Goal: Information Seeking & Learning: Learn about a topic

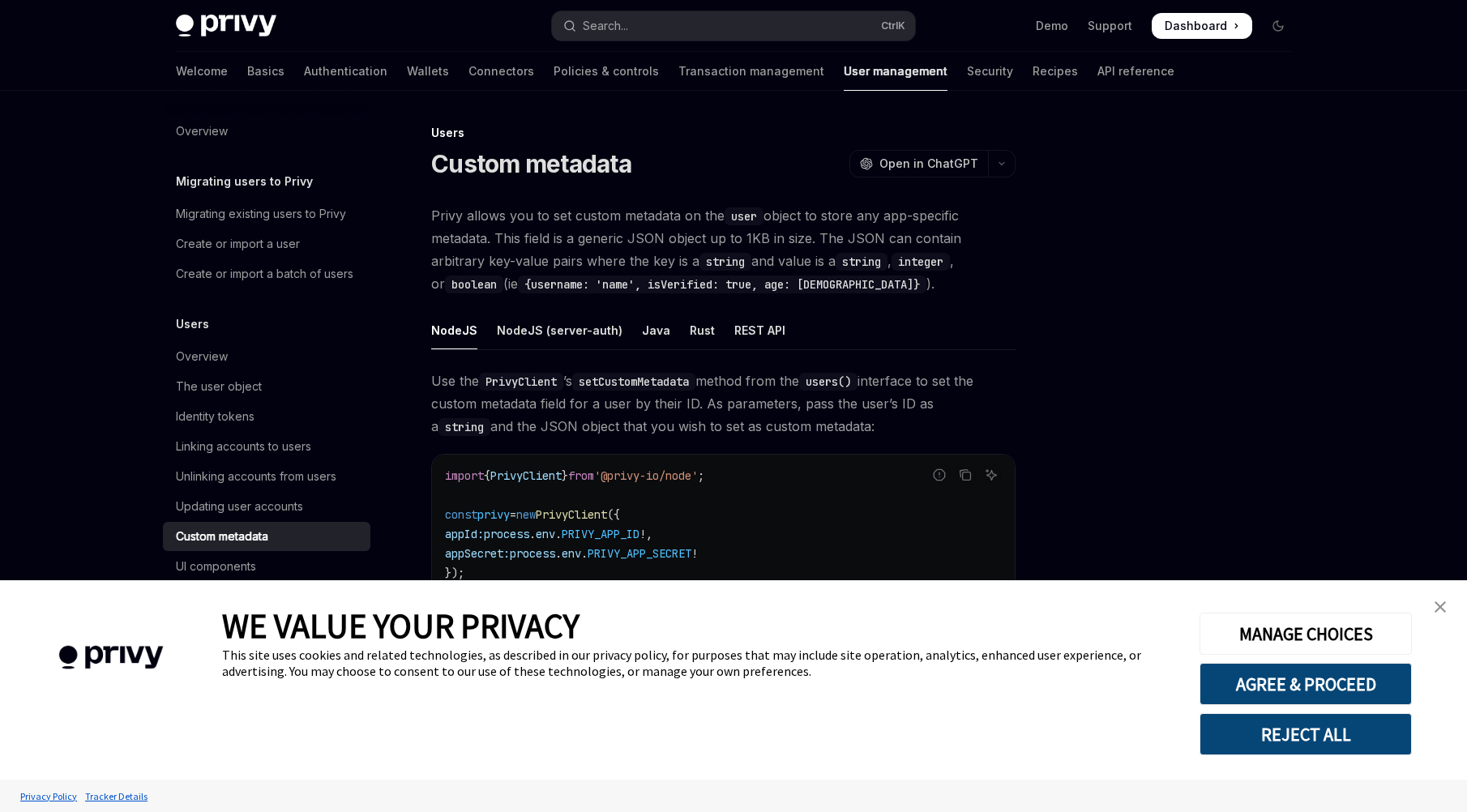
type textarea "*"
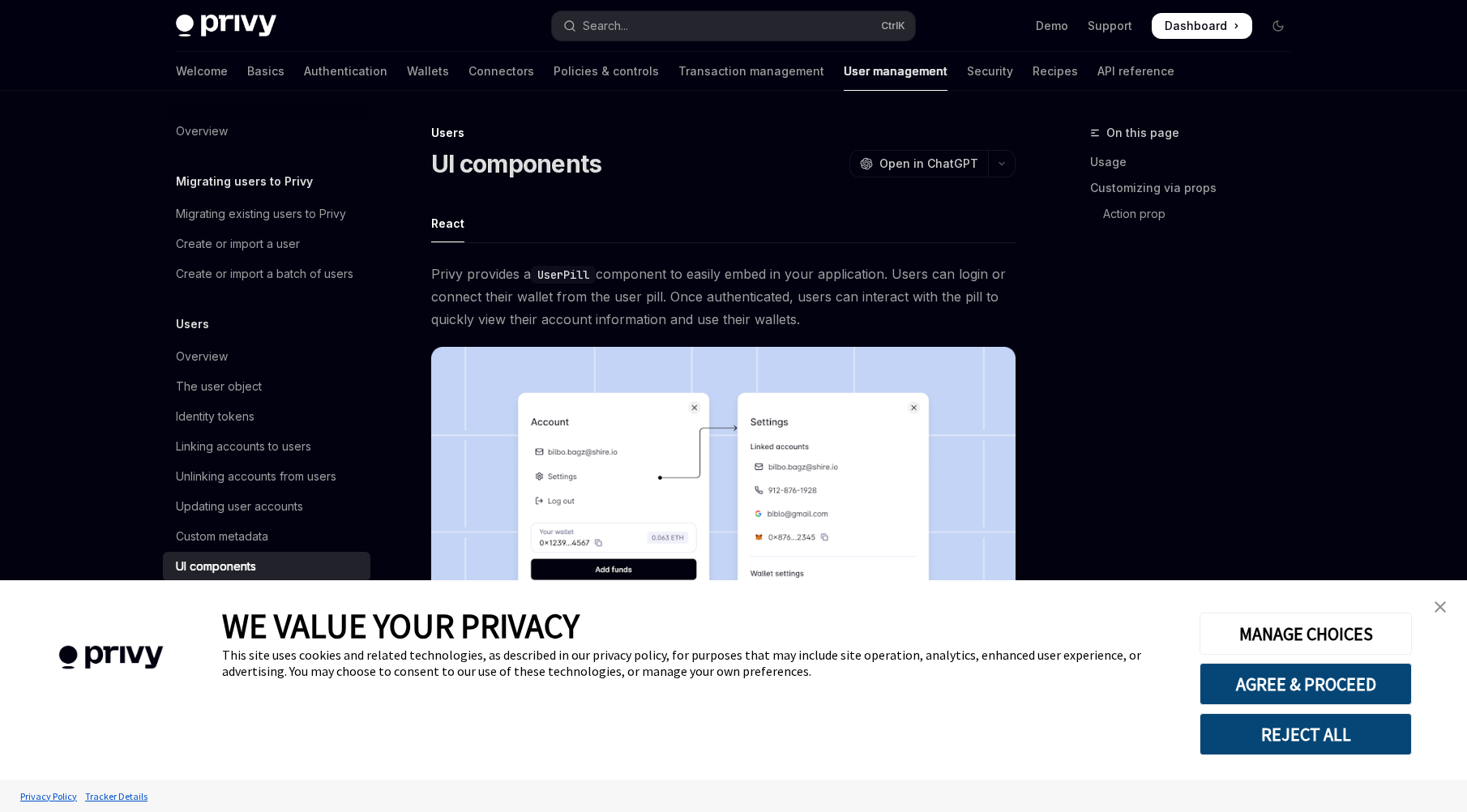
scroll to position [91, 0]
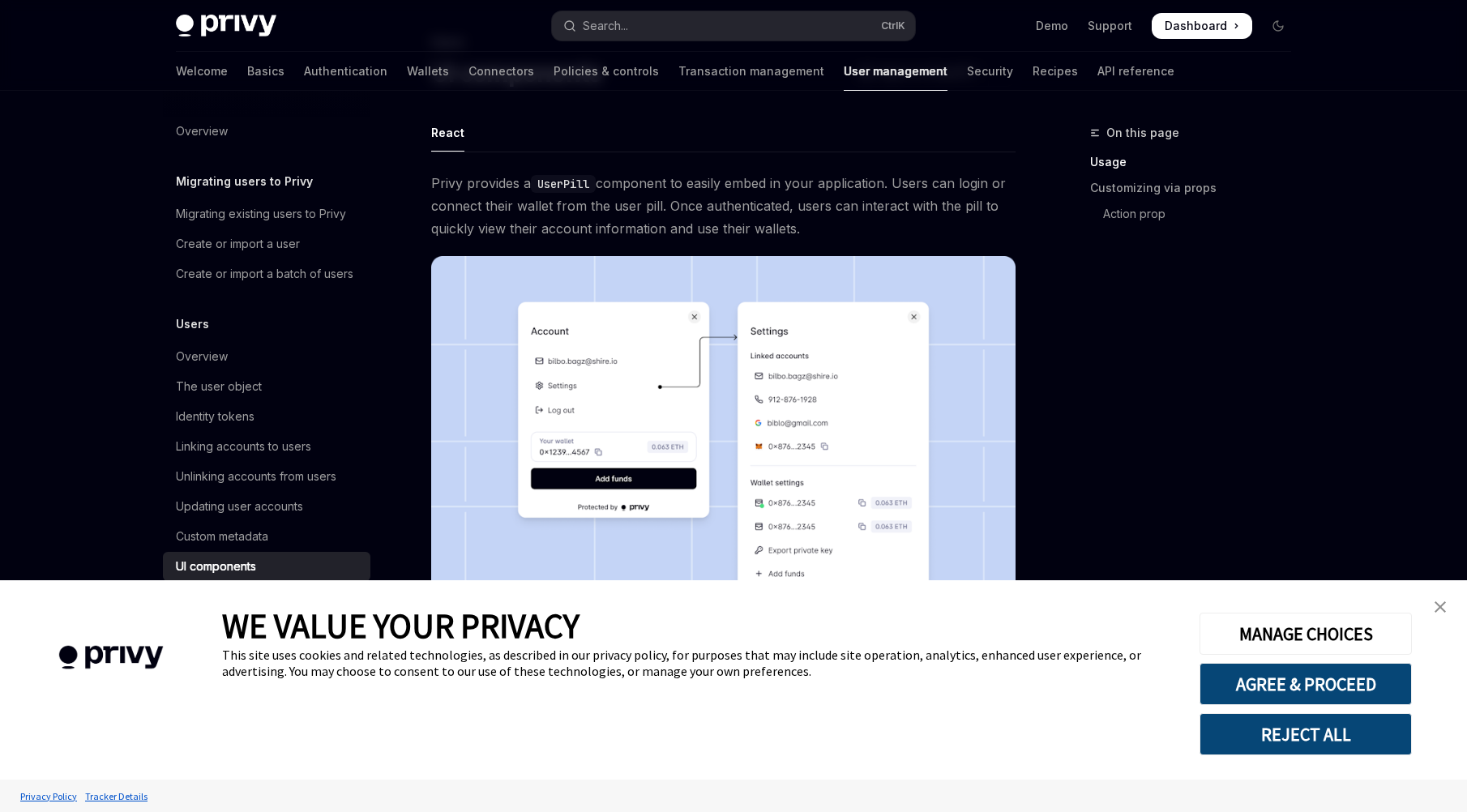
click at [1435, 602] on img "close banner" at bounding box center [1440, 607] width 11 height 11
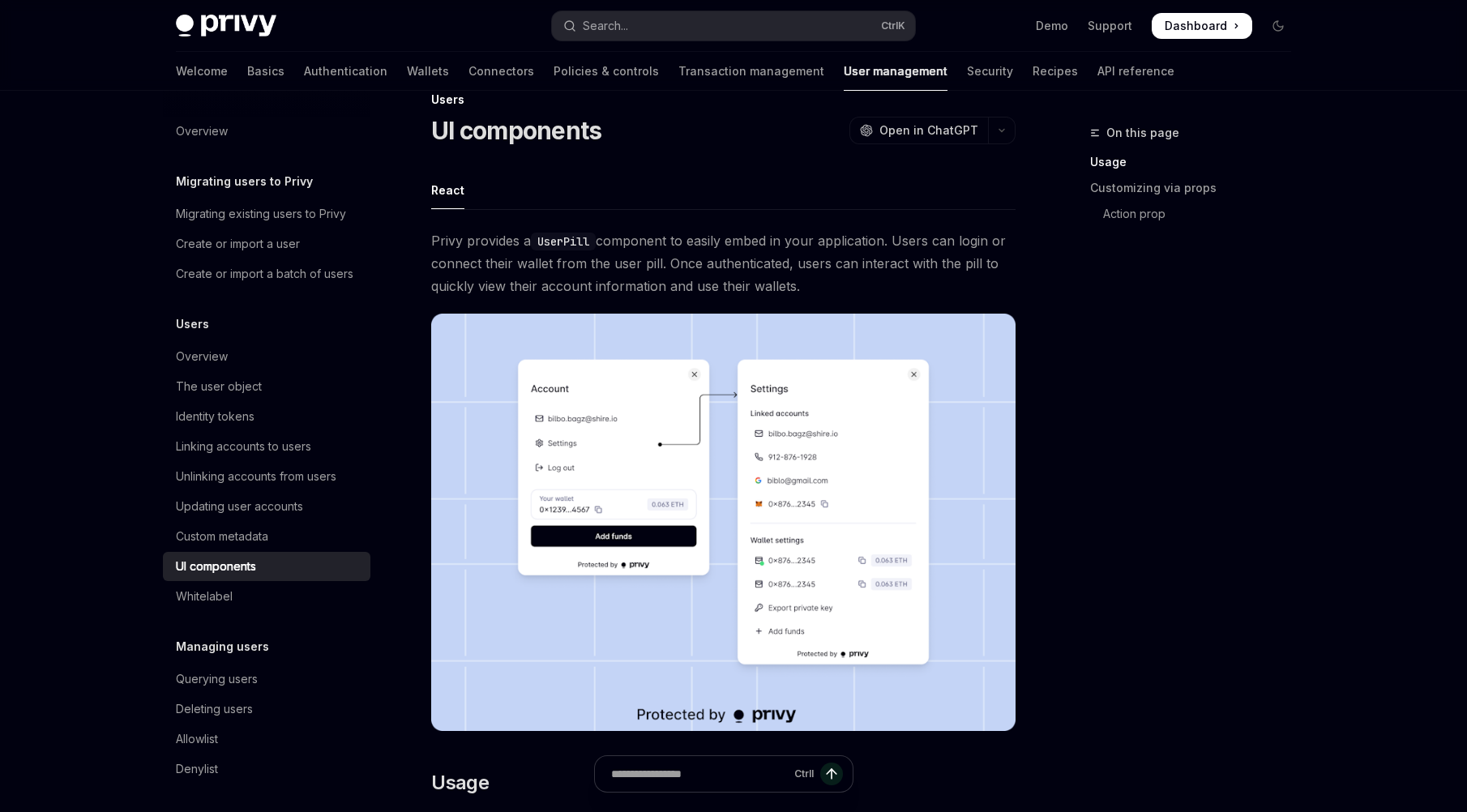
scroll to position [0, 0]
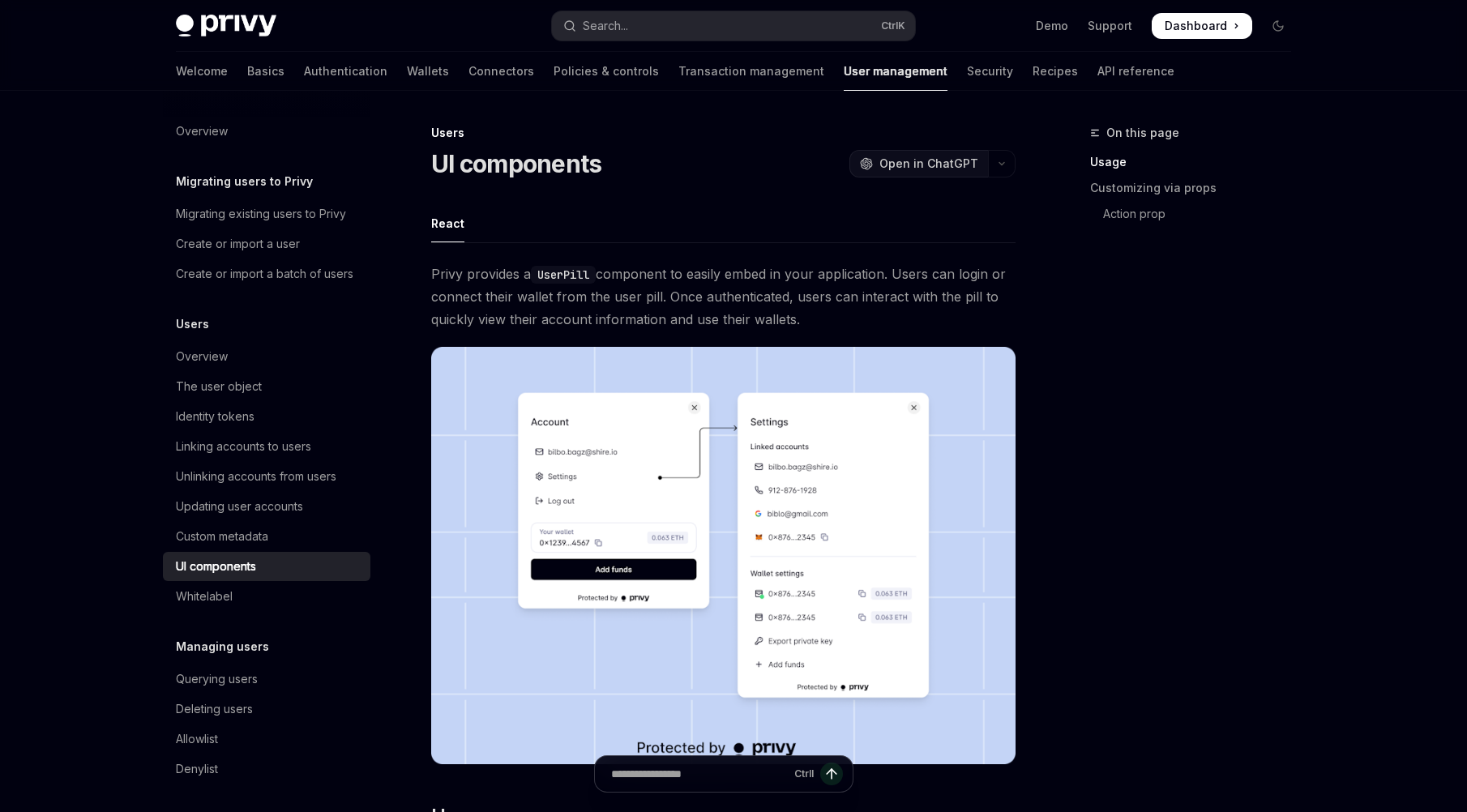
click at [944, 162] on span "Open in ChatGPT" at bounding box center [929, 164] width 98 height 16
click at [1003, 165] on icon "button" at bounding box center [1002, 164] width 20 height 7
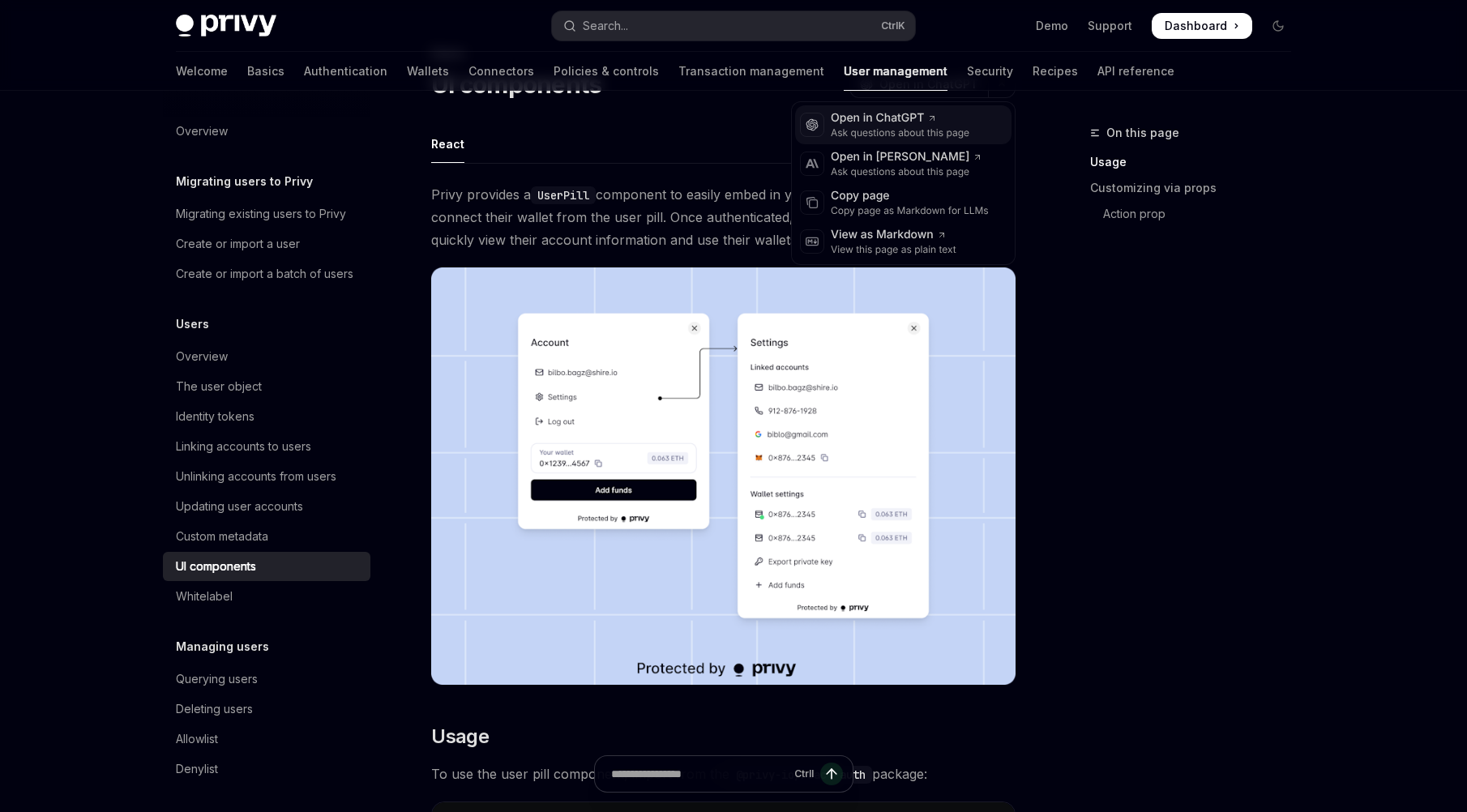
scroll to position [80, 0]
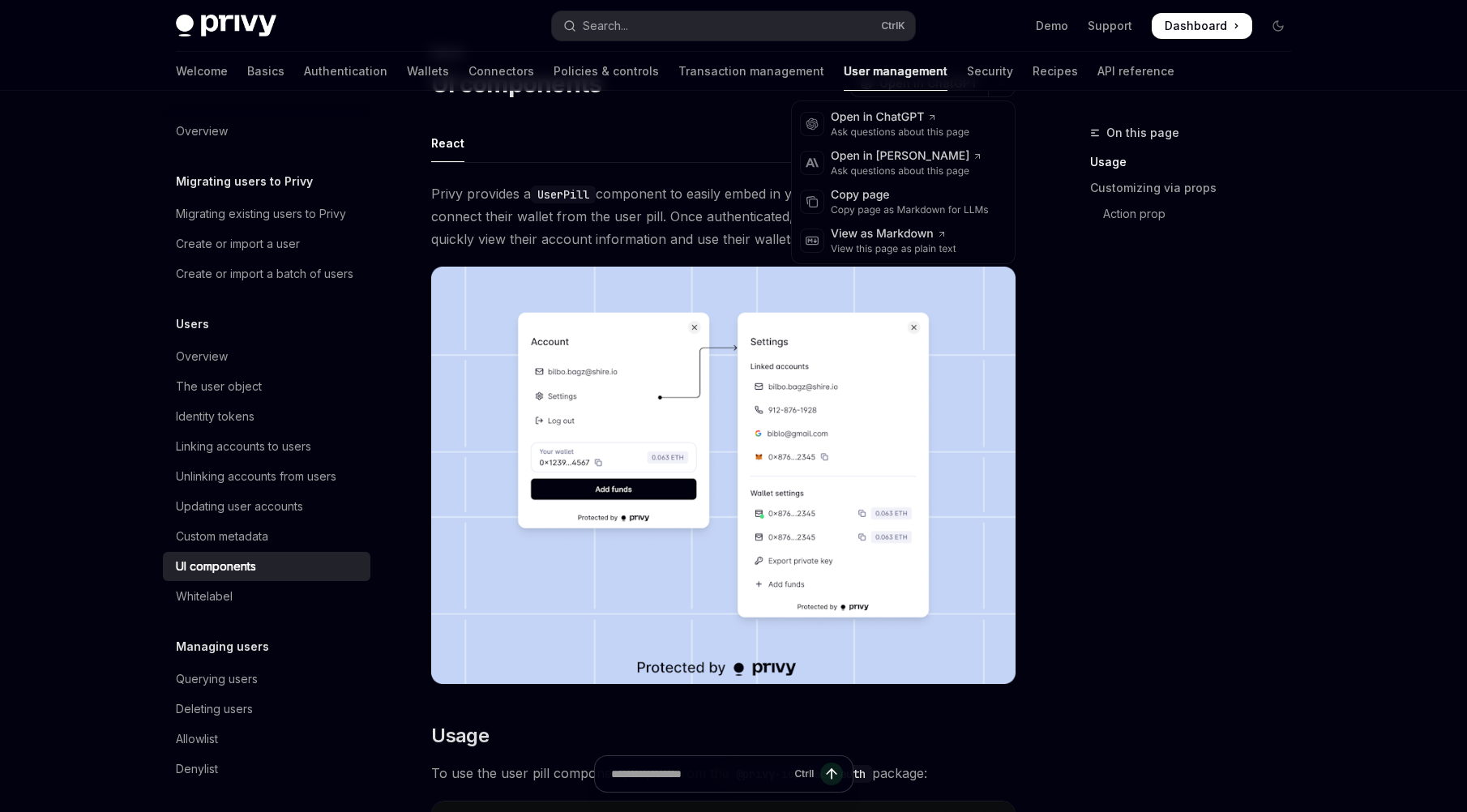
click at [1120, 371] on div "On this page Usage Customizing via props Action prop" at bounding box center [1181, 468] width 246 height 689
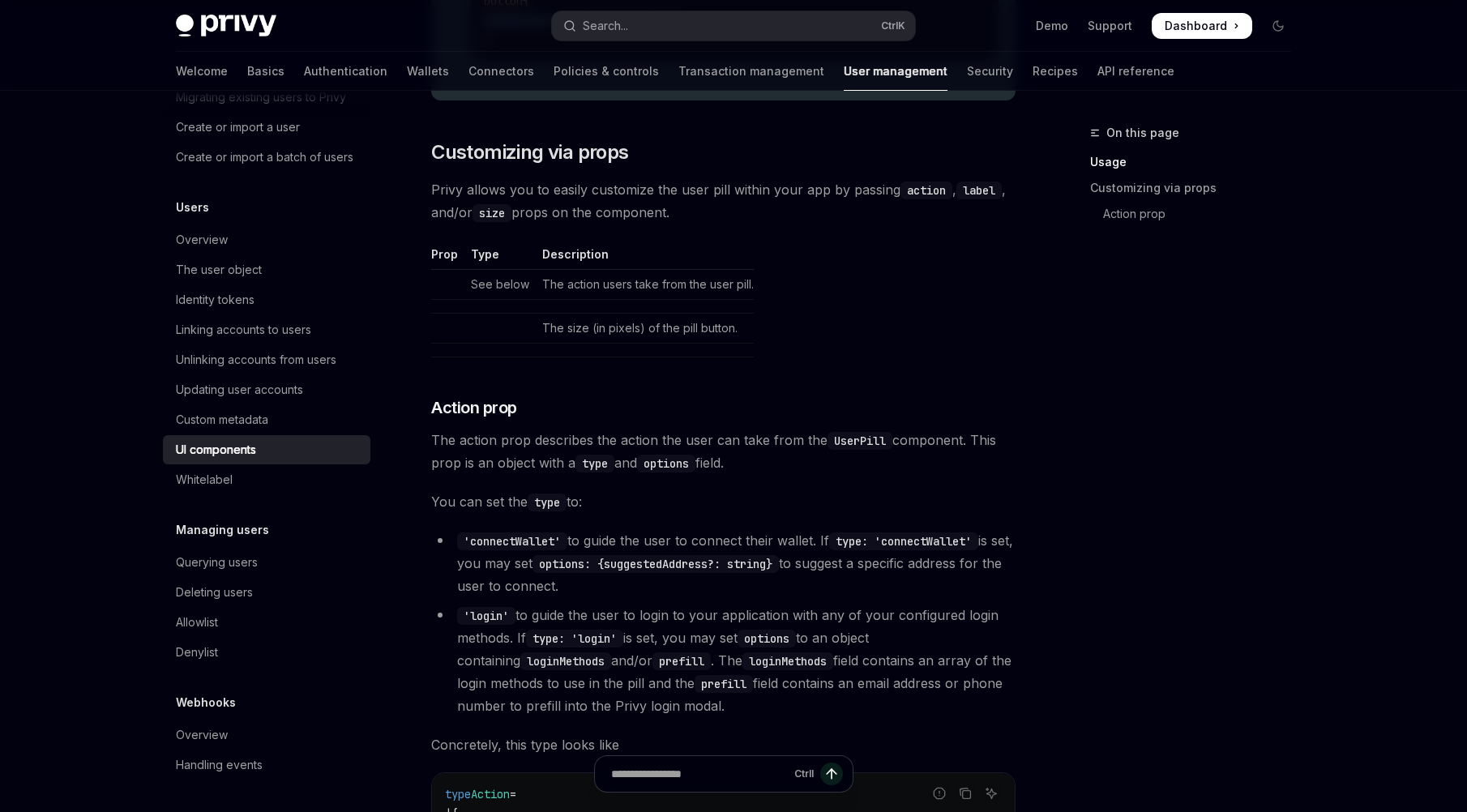
scroll to position [2224, 0]
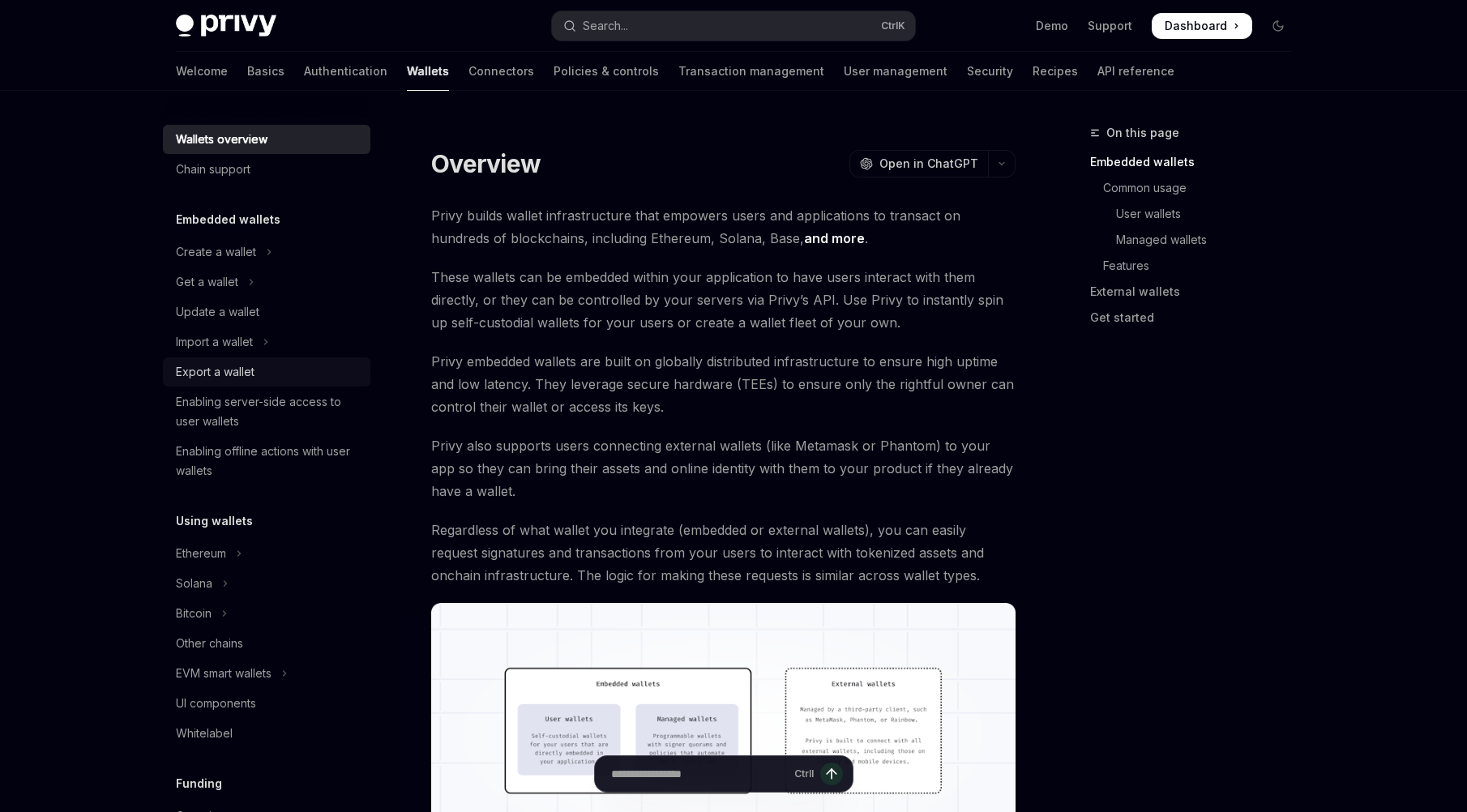
type textarea "*"
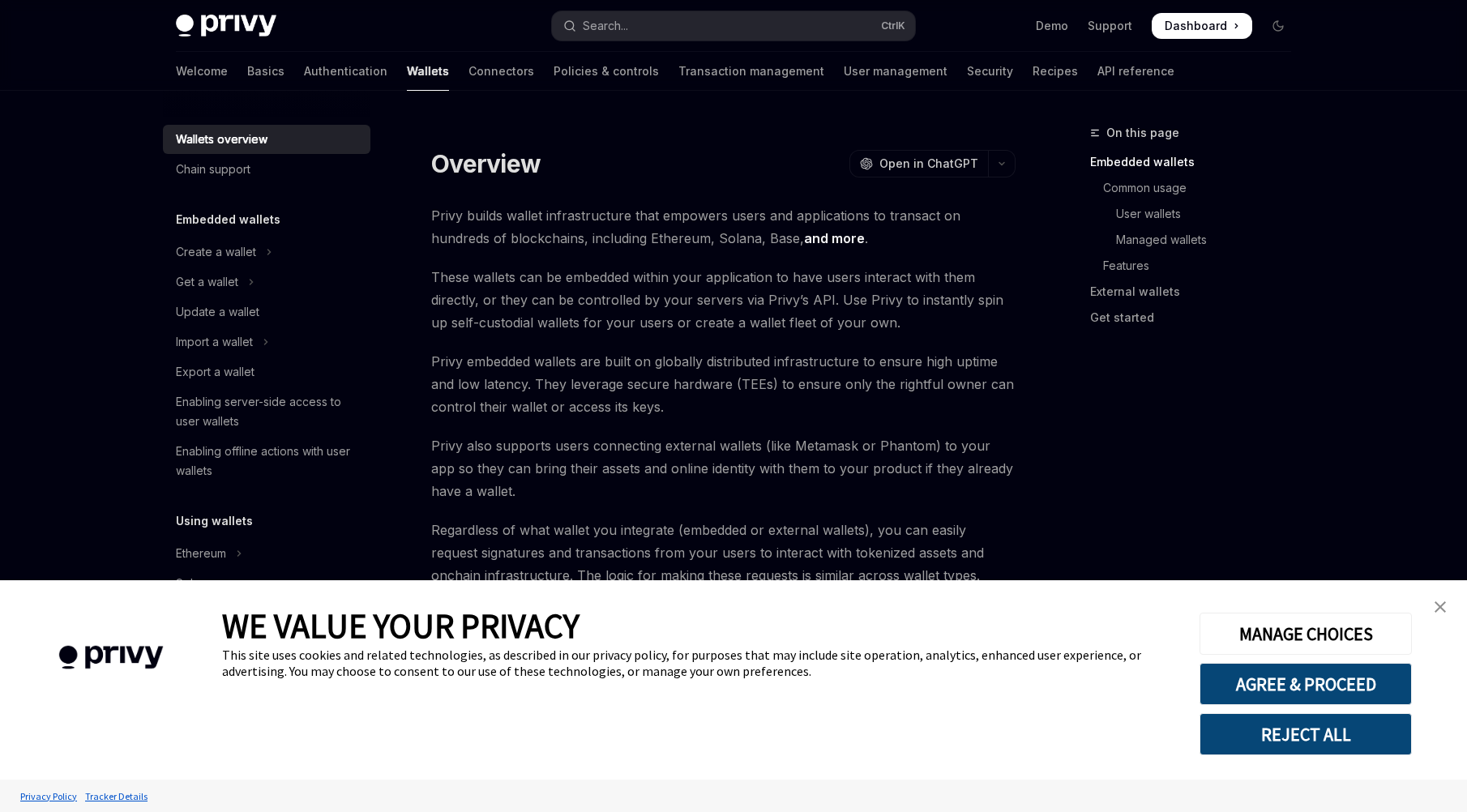
click at [1326, 732] on button "REJECT ALL" at bounding box center [1305, 733] width 213 height 42
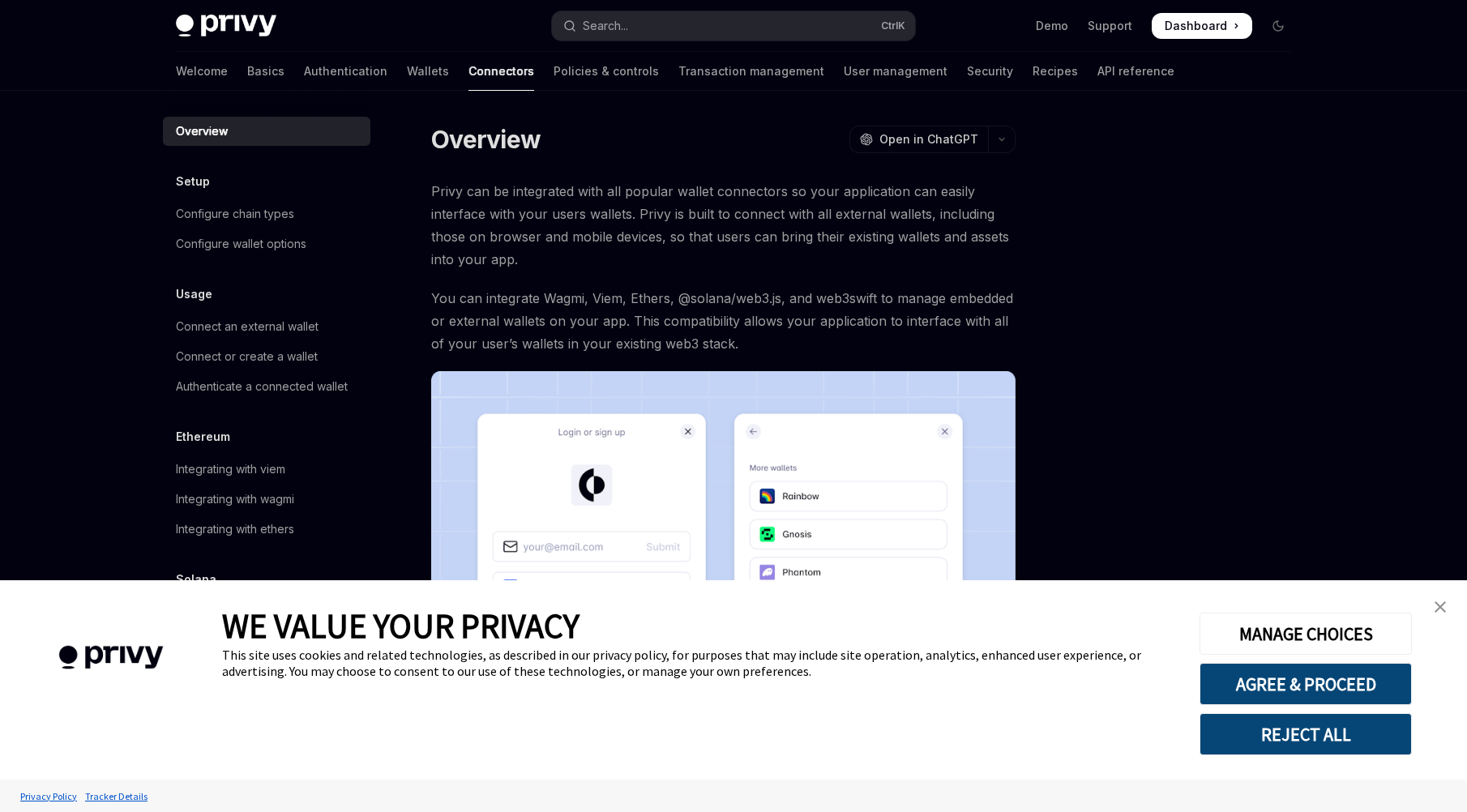
type textarea "*"
click at [1326, 728] on button "REJECT ALL" at bounding box center [1305, 733] width 213 height 42
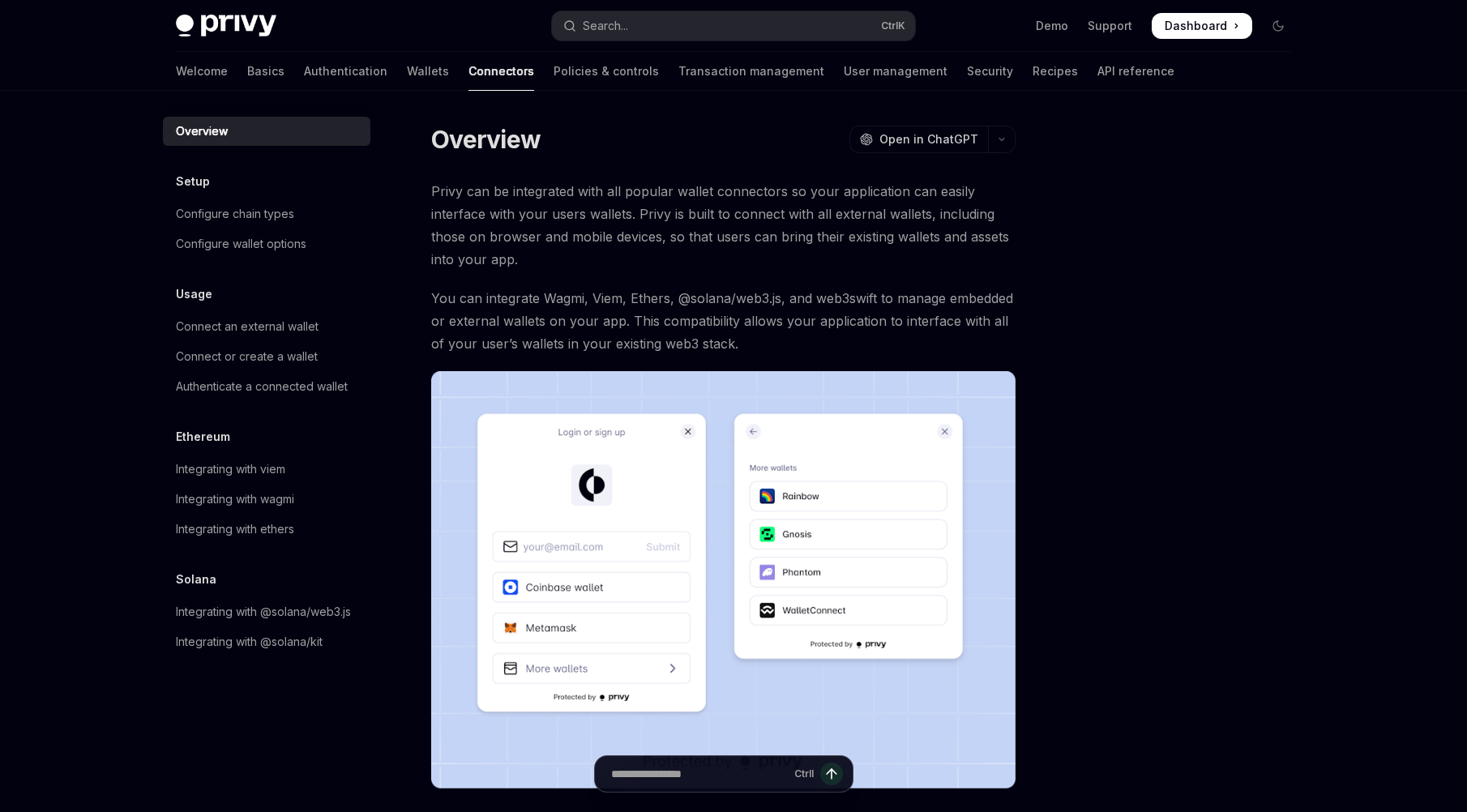
type textarea "*"
